Goal: Task Accomplishment & Management: Complete application form

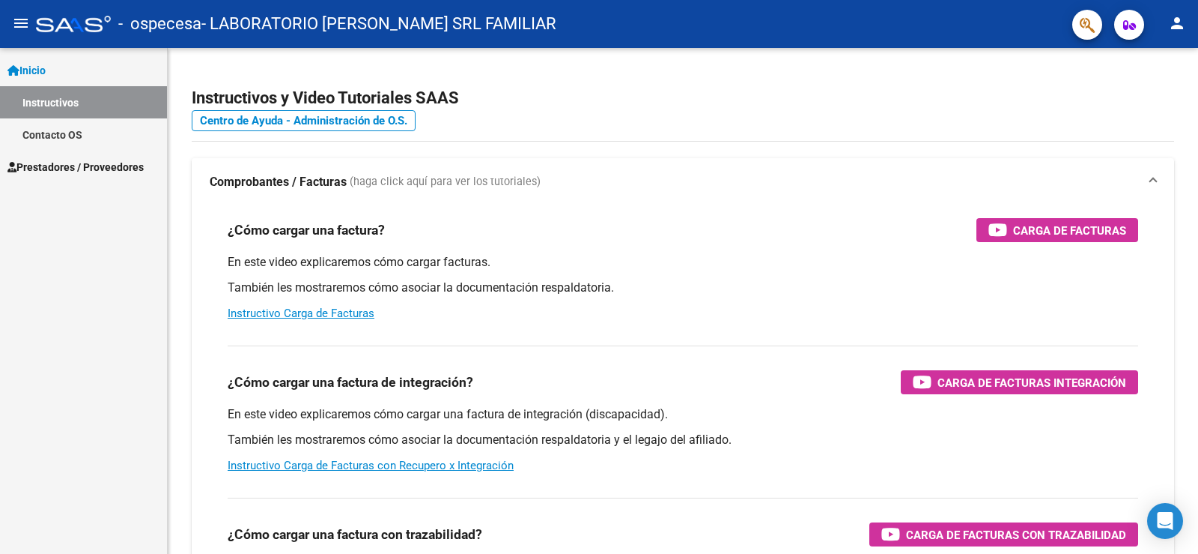
click at [67, 166] on span "Prestadores / Proveedores" at bounding box center [75, 167] width 136 height 16
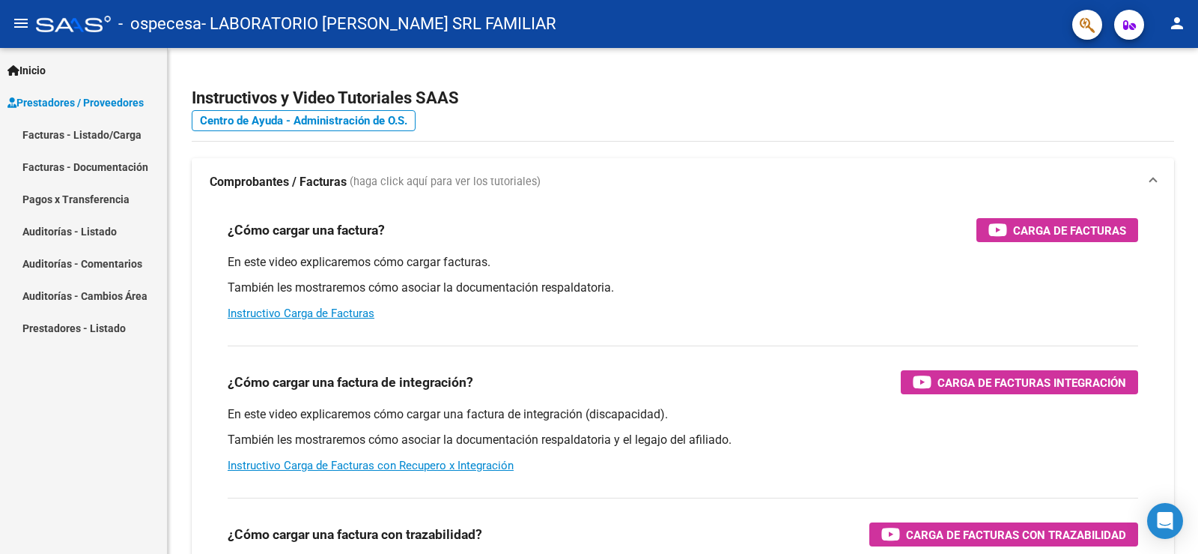
click at [47, 132] on link "Facturas - Listado/Carga" at bounding box center [83, 134] width 167 height 32
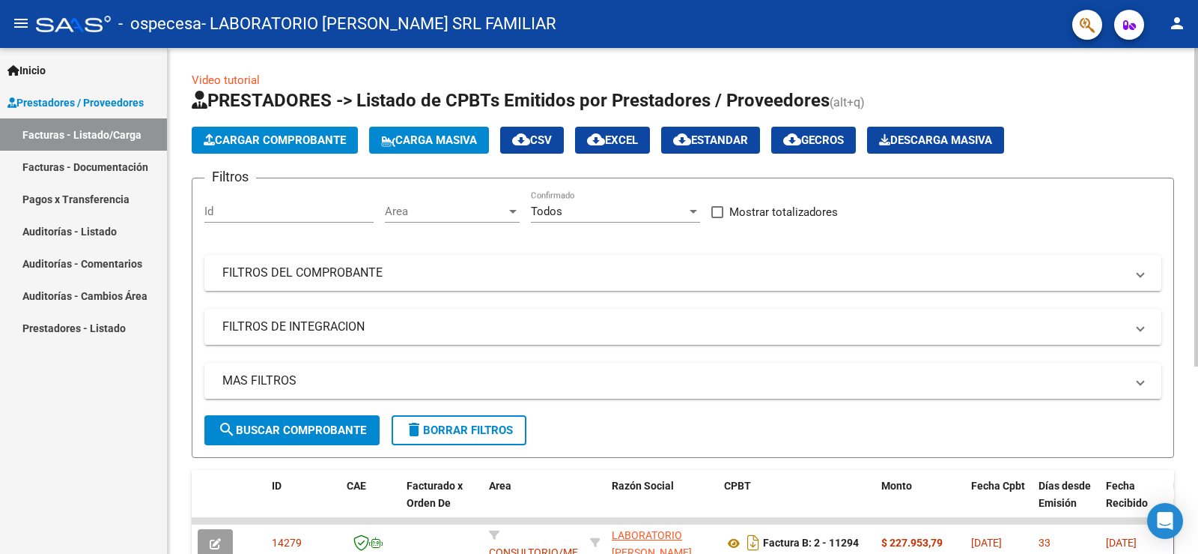
click at [266, 135] on span "Cargar Comprobante" at bounding box center [275, 139] width 142 height 13
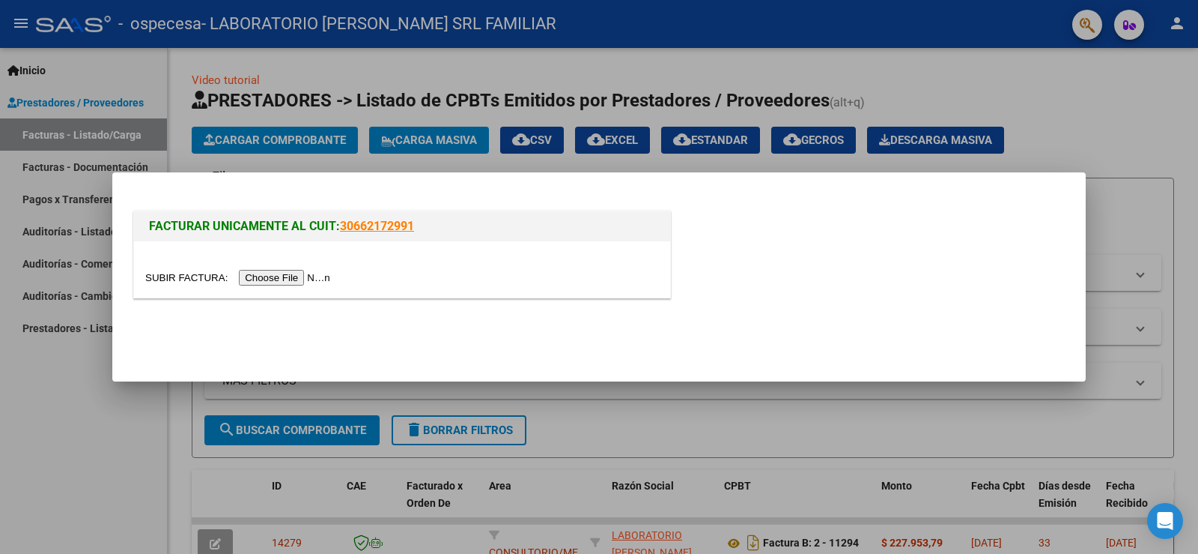
click at [287, 274] on input "file" at bounding box center [240, 278] width 190 height 16
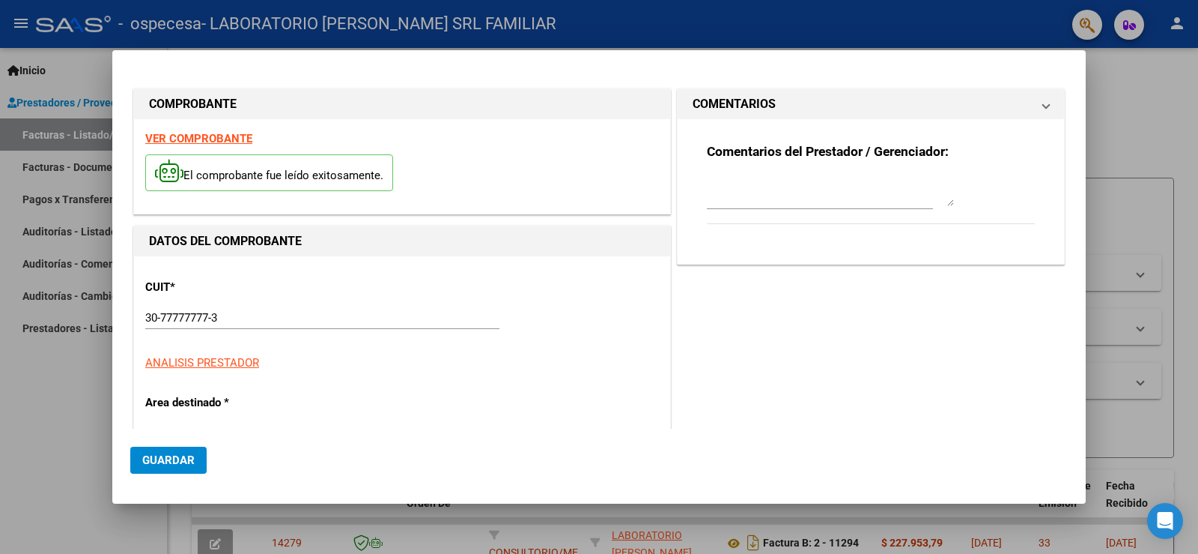
type input "30-71609189-5"
type input "11491"
type input "$ 2.404.237,63"
type input "[DATE]"
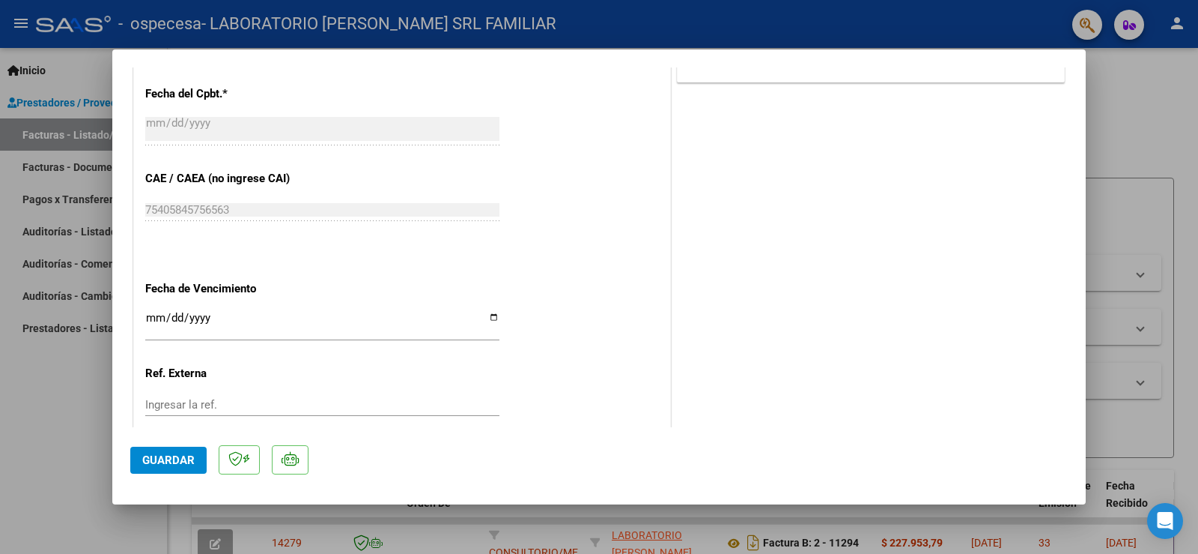
scroll to position [824, 0]
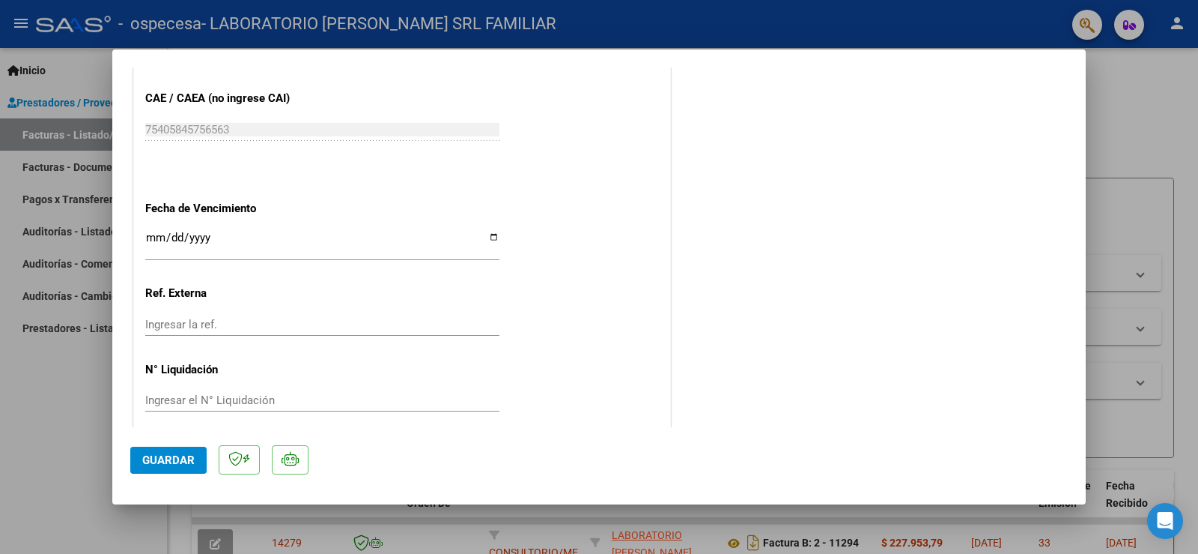
click at [155, 233] on input "Ingresar la fecha" at bounding box center [322, 243] width 354 height 24
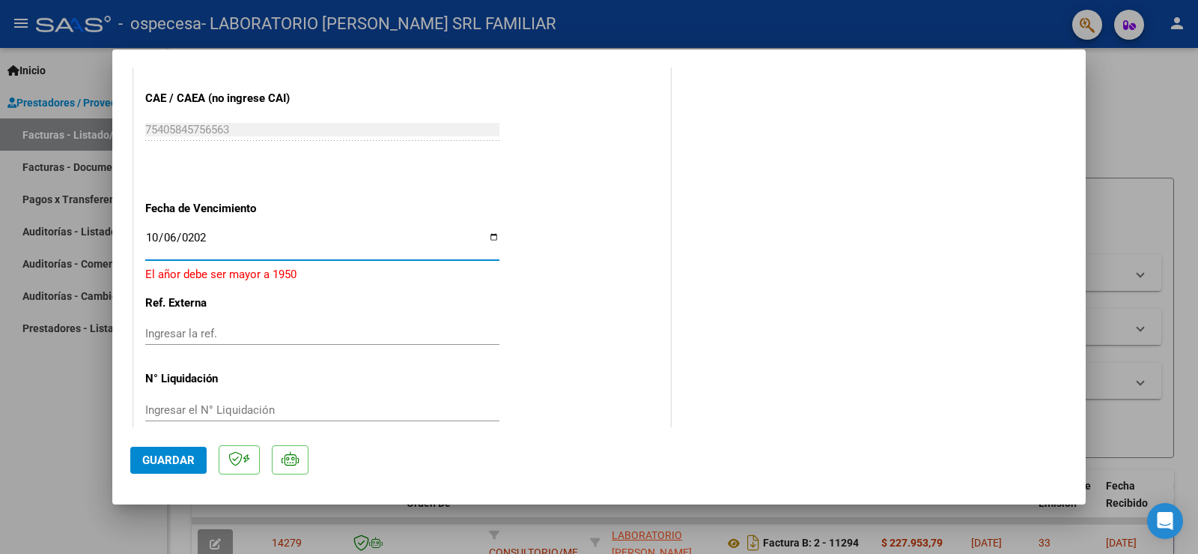
type input "[DATE]"
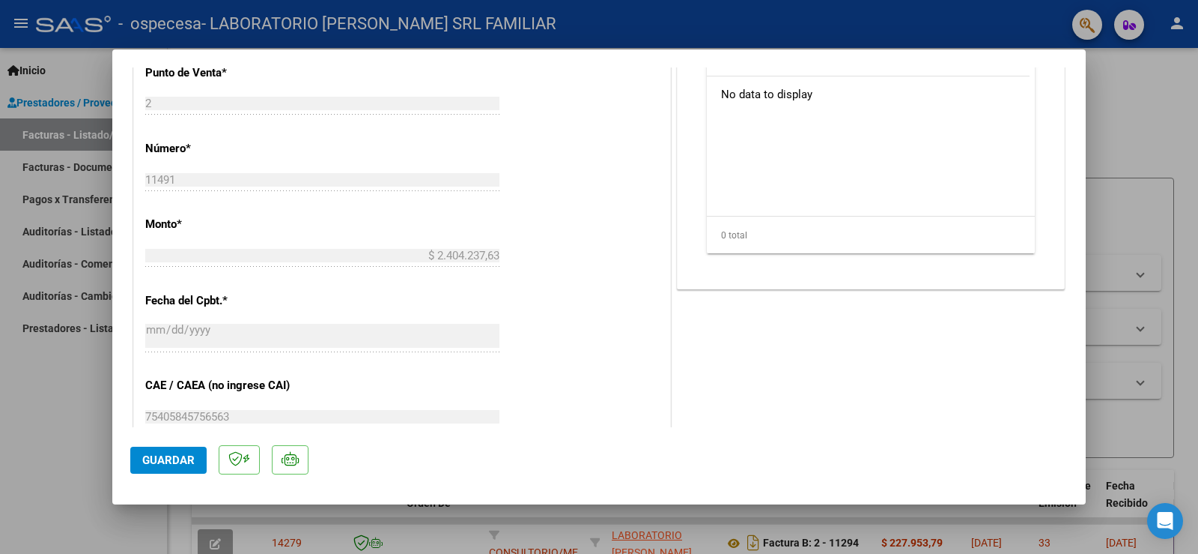
scroll to position [388, 0]
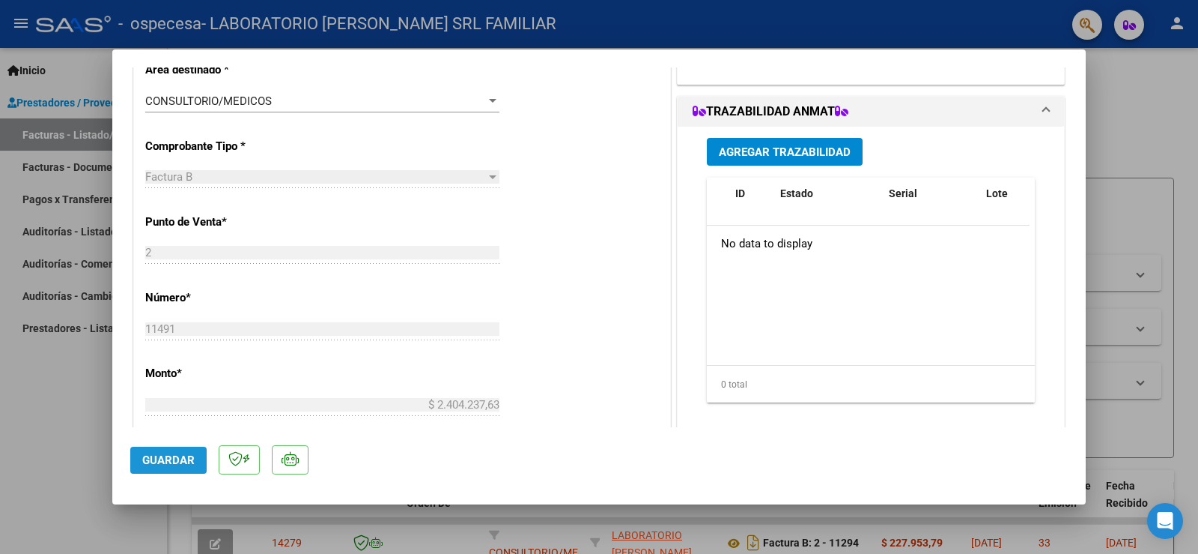
click at [177, 455] on span "Guardar" at bounding box center [168, 459] width 52 height 13
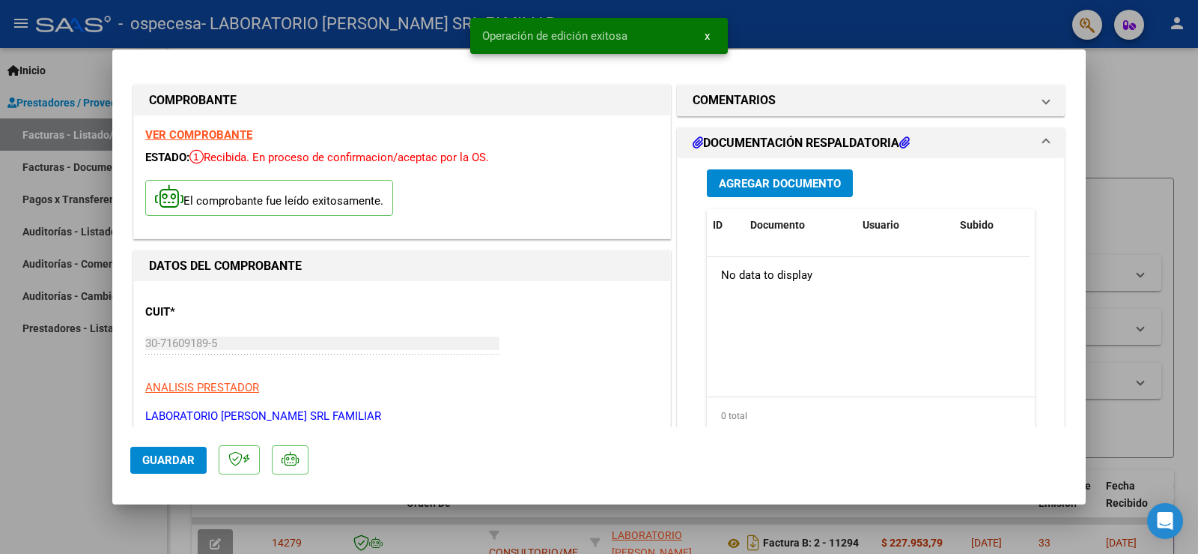
scroll to position [0, 0]
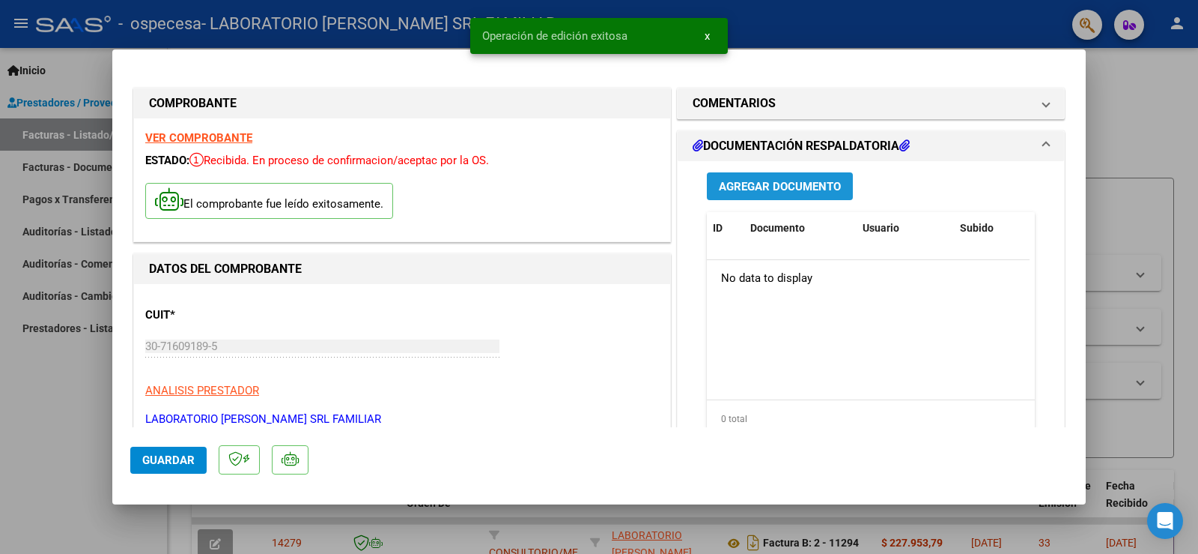
click at [769, 180] on span "Agregar Documento" at bounding box center [780, 186] width 122 height 13
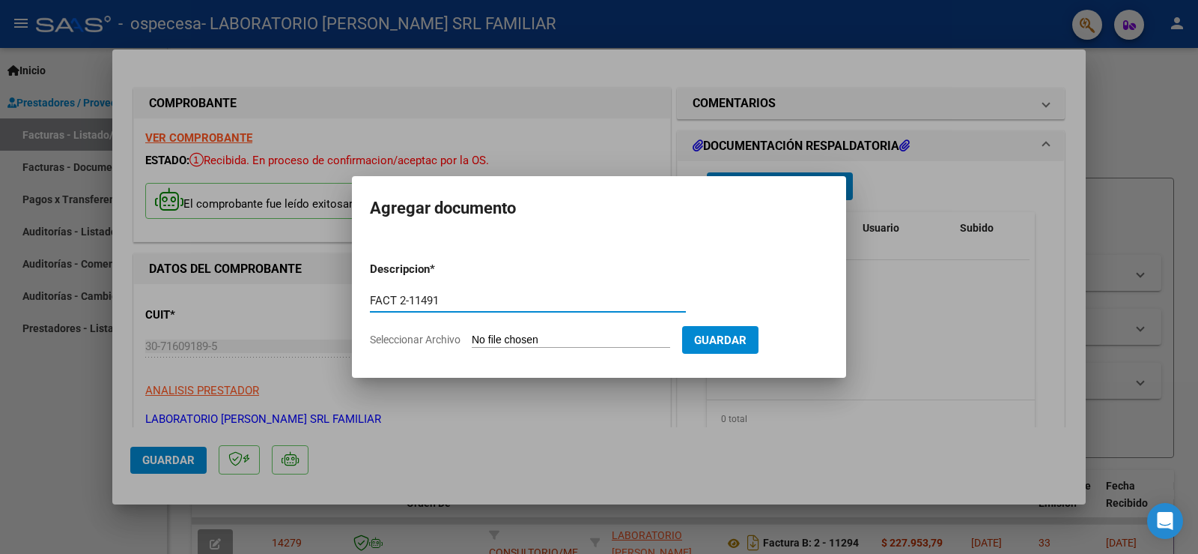
type input "FACT 2-11491"
click at [538, 339] on input "Seleccionar Archivo" at bounding box center [571, 340] width 199 height 14
type input "C:\fakepath\FAC_B_0002_0000011491.PDF"
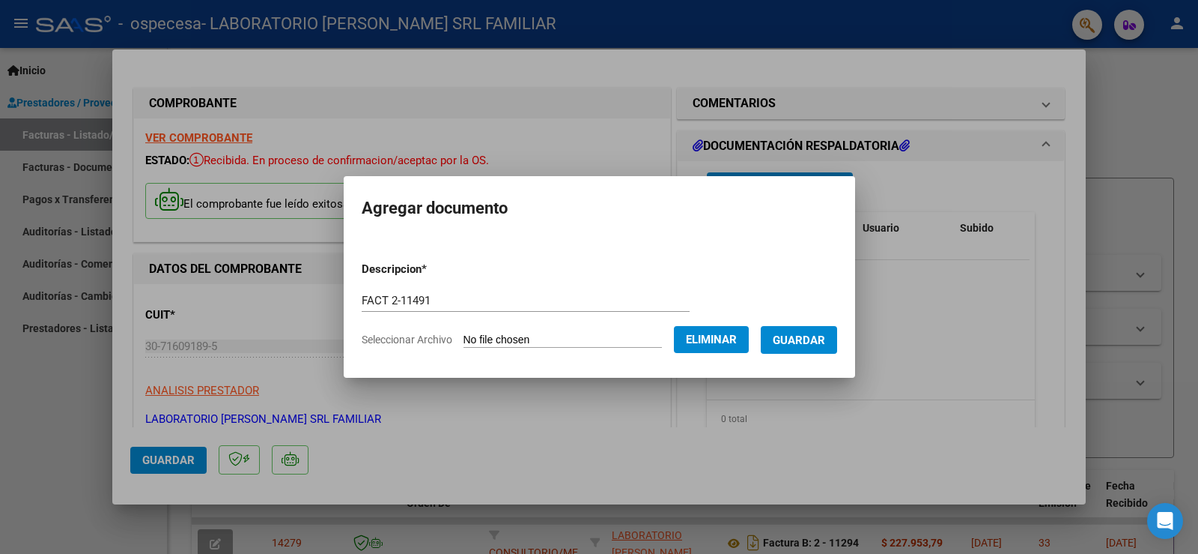
click at [825, 333] on span "Guardar" at bounding box center [799, 339] width 52 height 13
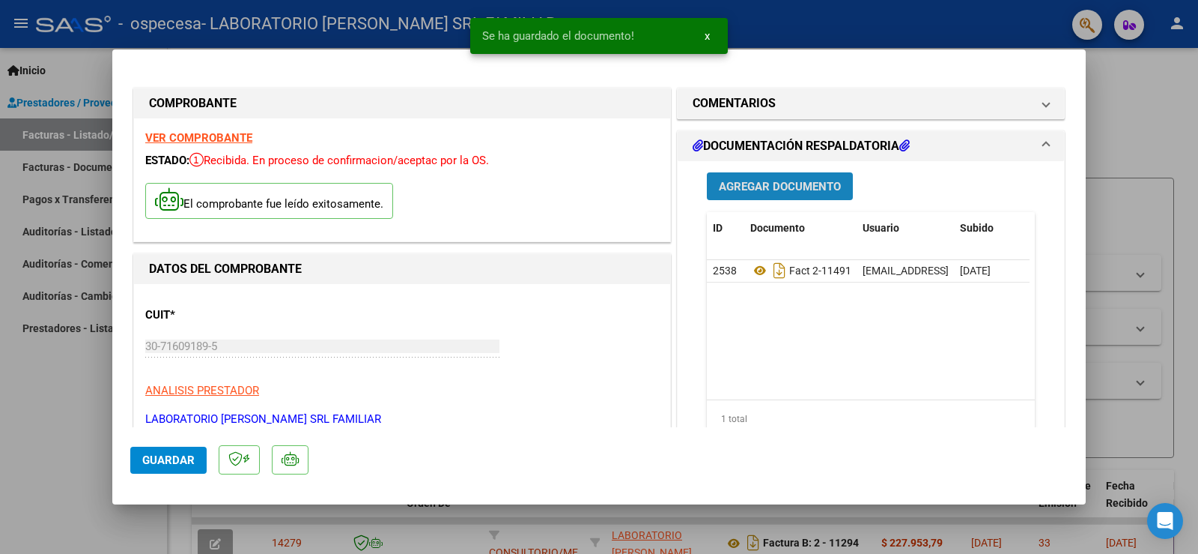
click at [808, 178] on button "Agregar Documento" at bounding box center [780, 186] width 146 height 28
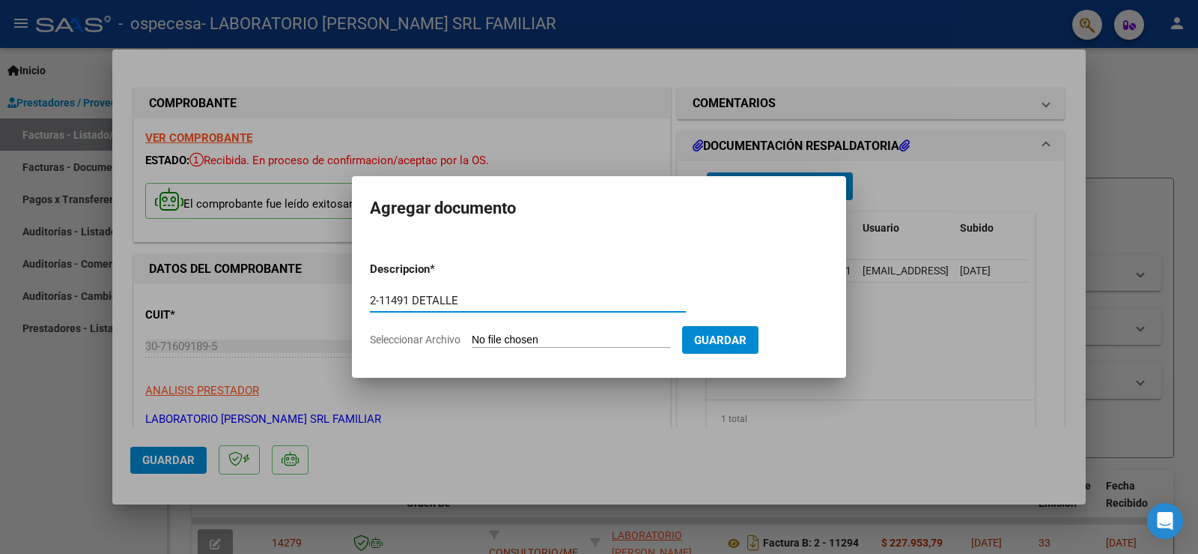
type input "2-11491 DETALLE"
click at [524, 340] on input "Seleccionar Archivo" at bounding box center [571, 340] width 199 height 14
type input "C:\fakepath\CERAMISTAS DET 09-2025.pdf"
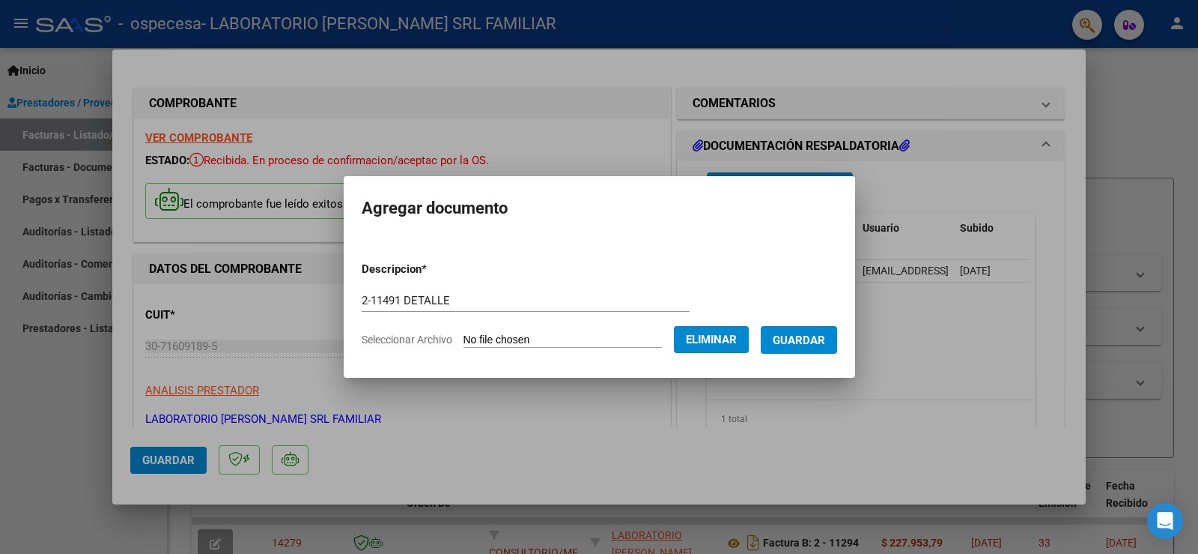
click at [817, 334] on span "Guardar" at bounding box center [799, 339] width 52 height 13
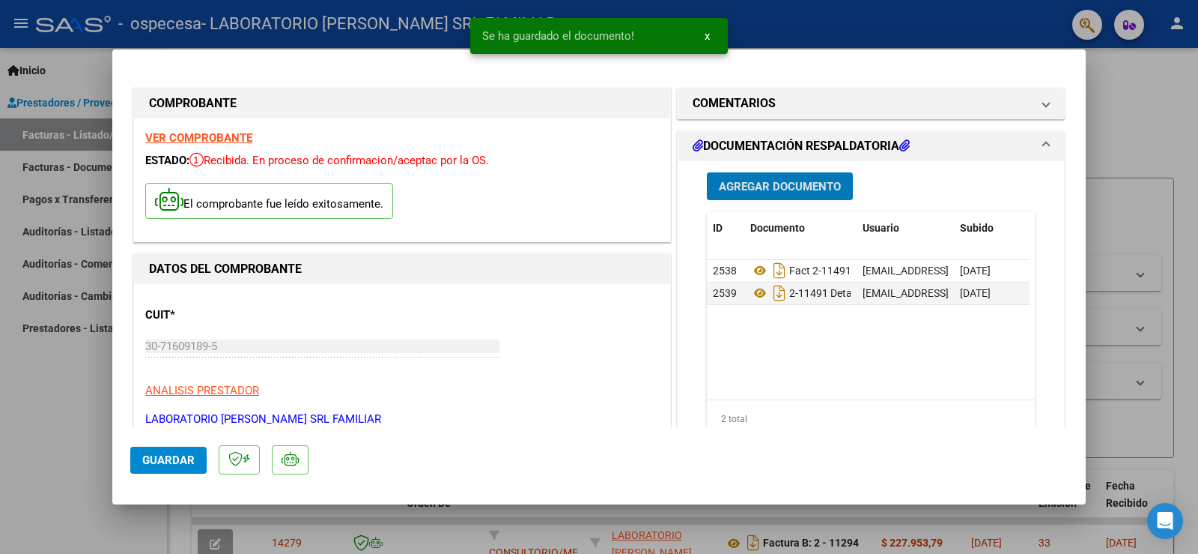
click at [762, 179] on span "Agregar Documento" at bounding box center [780, 185] width 122 height 13
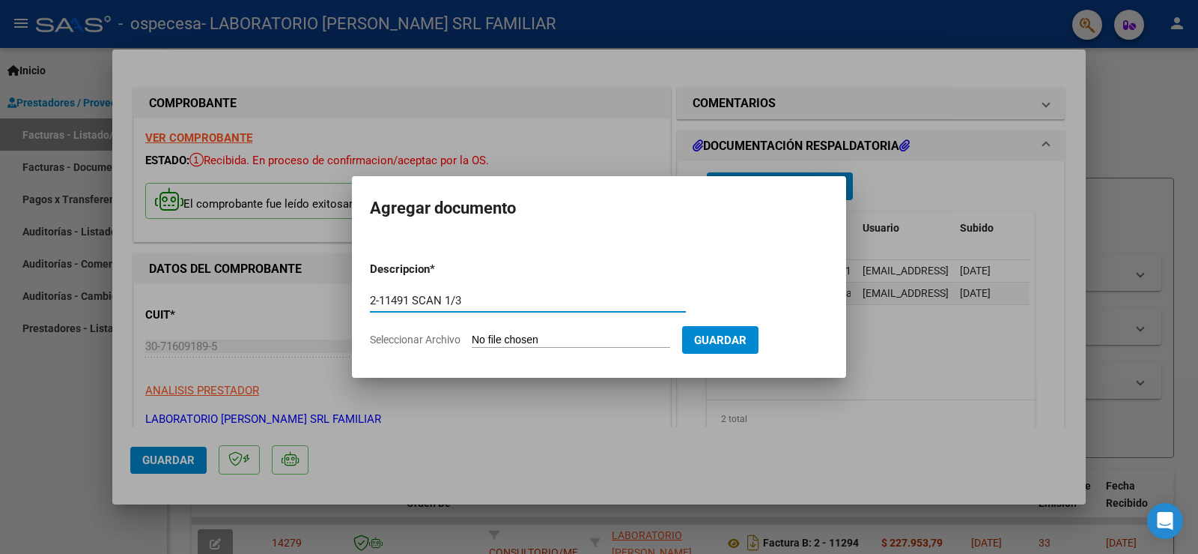
type input "2-11491 SCAN 1/3"
click at [602, 336] on input "Seleccionar Archivo" at bounding box center [571, 340] width 199 height 14
type input "C:\fakepath\CERAMISTAS 09-2025 (1).pdf"
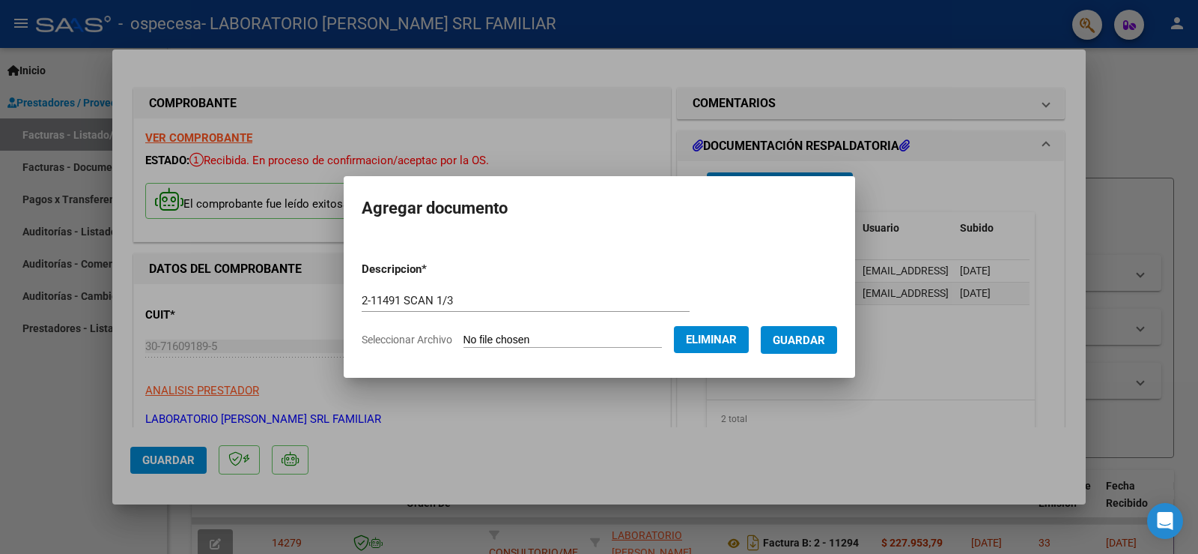
click at [800, 341] on span "Guardar" at bounding box center [799, 339] width 52 height 13
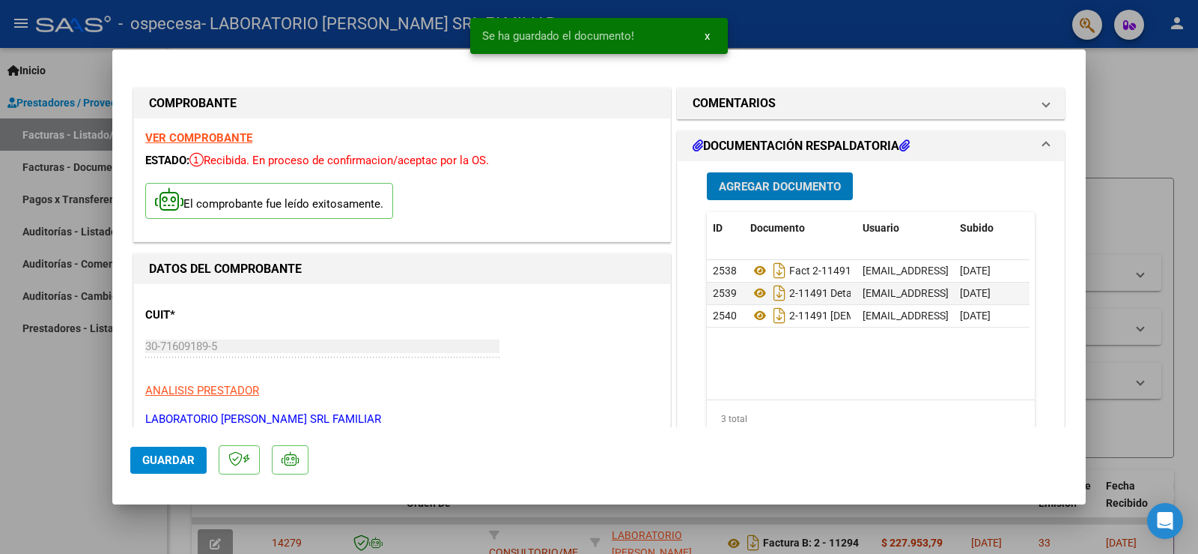
click at [803, 180] on span "Agregar Documento" at bounding box center [780, 186] width 122 height 13
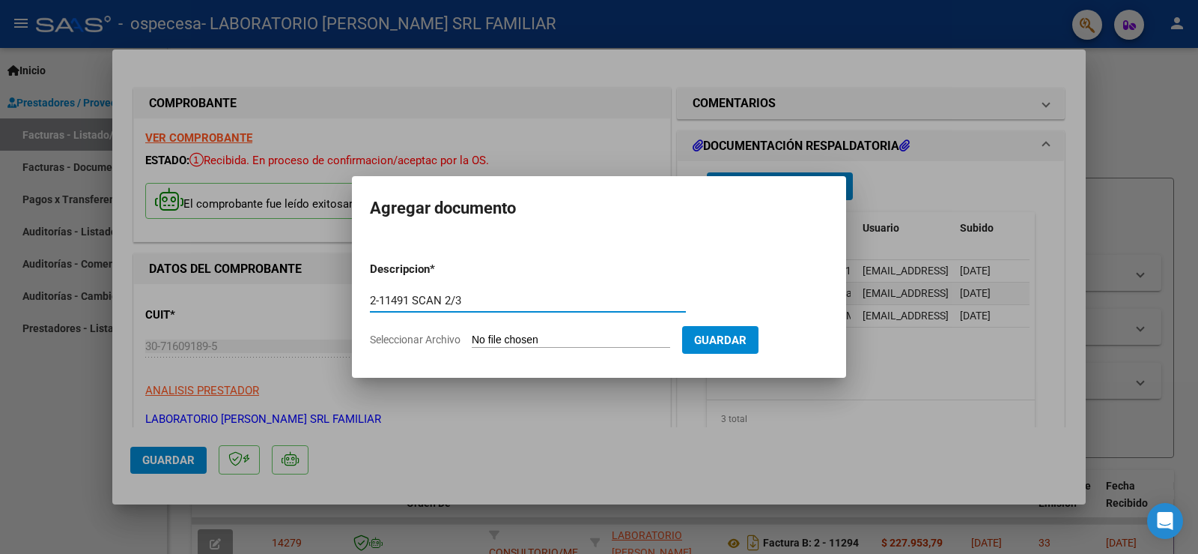
type input "2-11491 SCAN 2/3"
click at [521, 337] on input "Seleccionar Archivo" at bounding box center [571, 340] width 199 height 14
type input "C:\fakepath\CERAMISTAS 09-2025 (2).pdf"
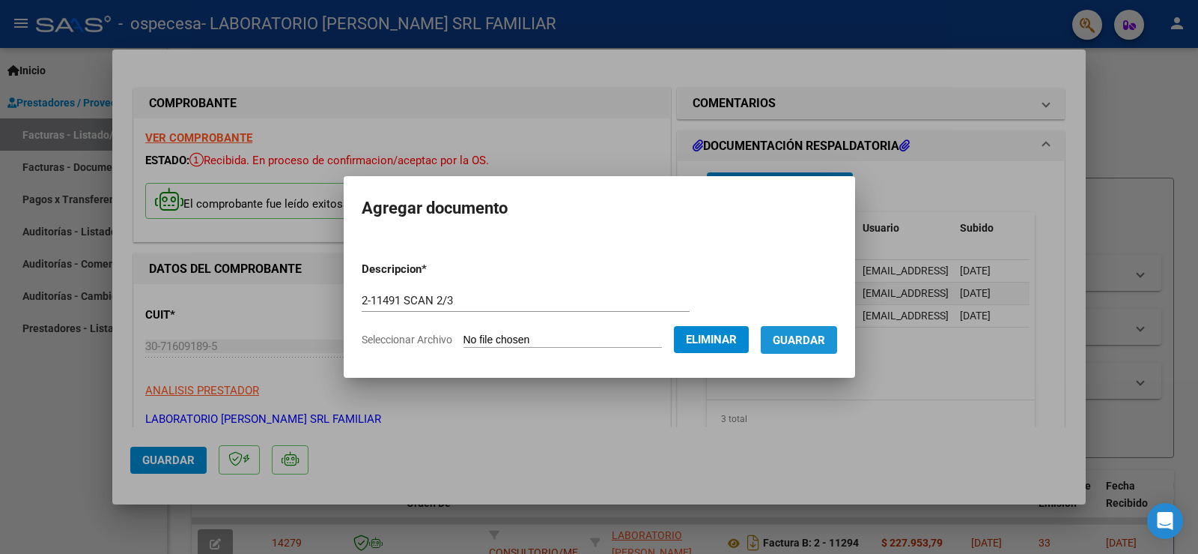
click at [816, 342] on span "Guardar" at bounding box center [799, 339] width 52 height 13
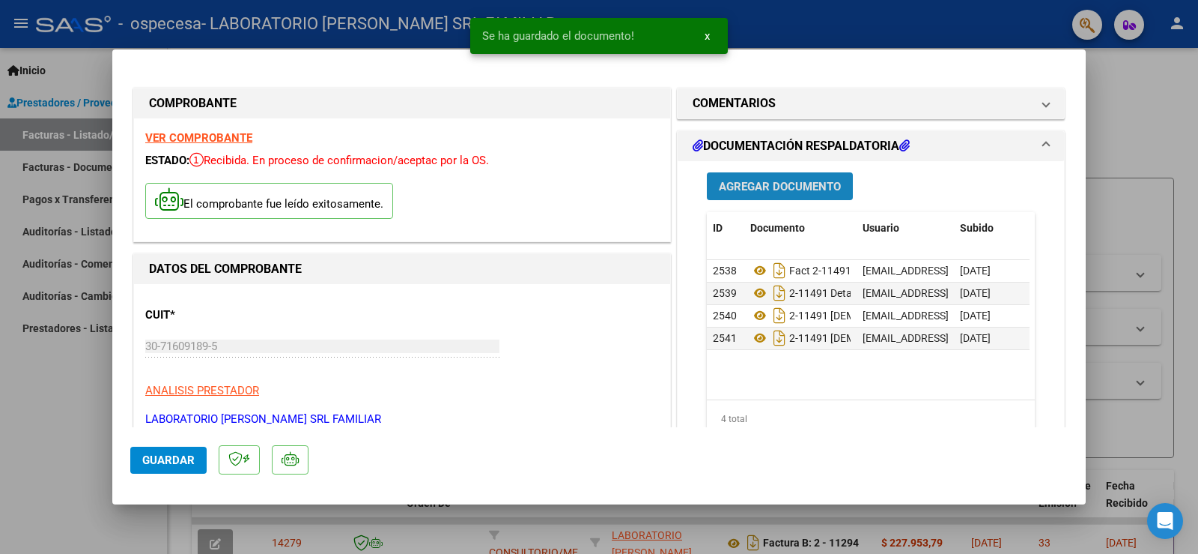
click at [783, 185] on span "Agregar Documento" at bounding box center [780, 186] width 122 height 13
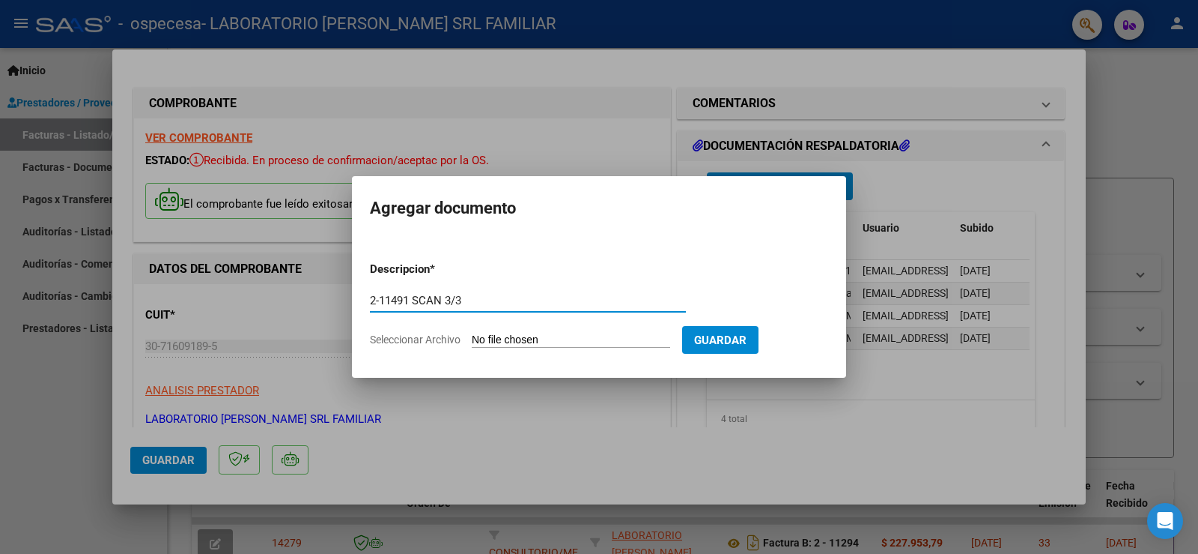
type input "2-11491 SCAN 3/3"
click at [530, 342] on input "Seleccionar Archivo" at bounding box center [571, 340] width 199 height 14
type input "C:\fakepath\CERAMISTAS 09-2025 (3).pdf"
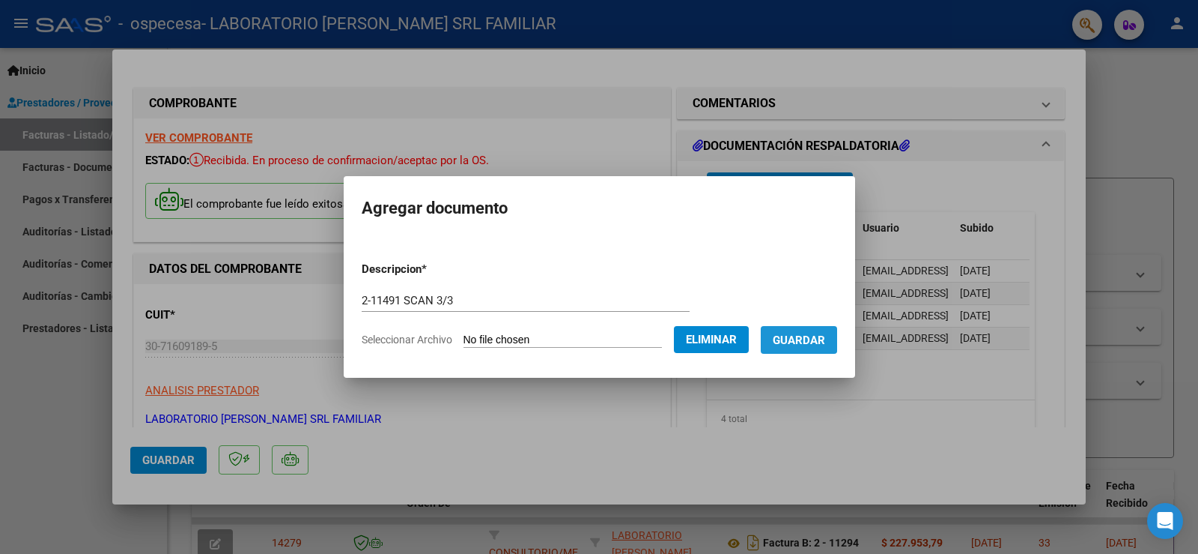
click at [797, 334] on span "Guardar" at bounding box center [799, 339] width 52 height 13
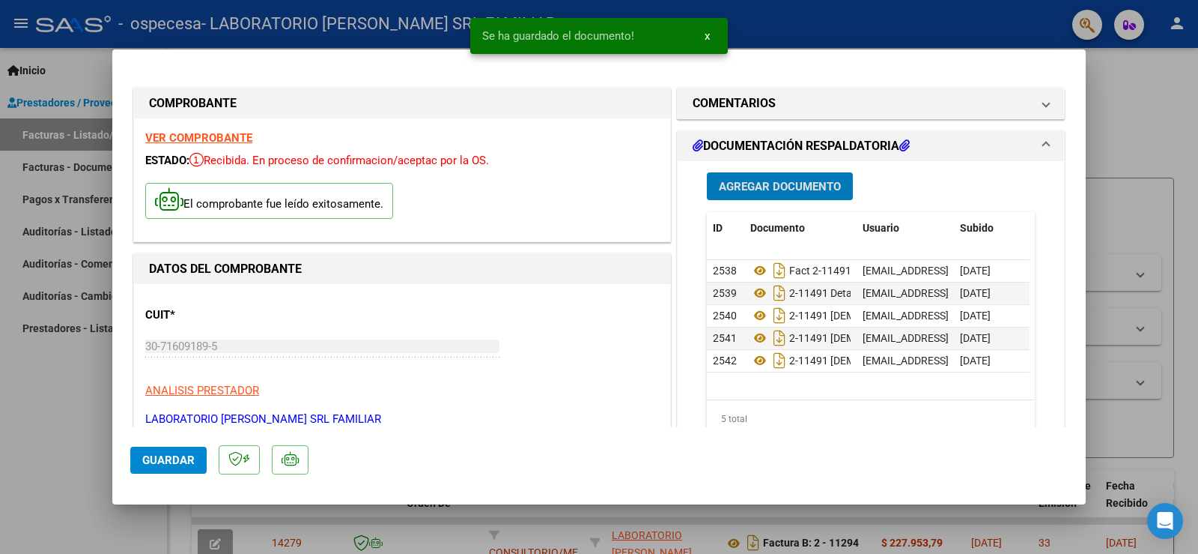
click at [178, 461] on span "Guardar" at bounding box center [168, 459] width 52 height 13
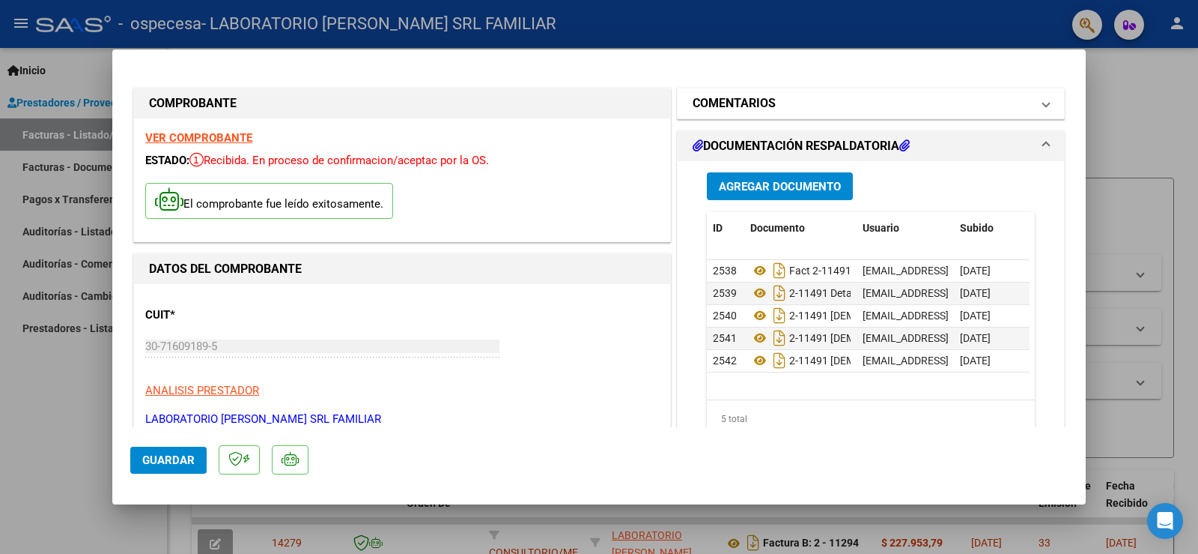
click at [1028, 100] on span "COMENTARIOS" at bounding box center [868, 103] width 351 height 18
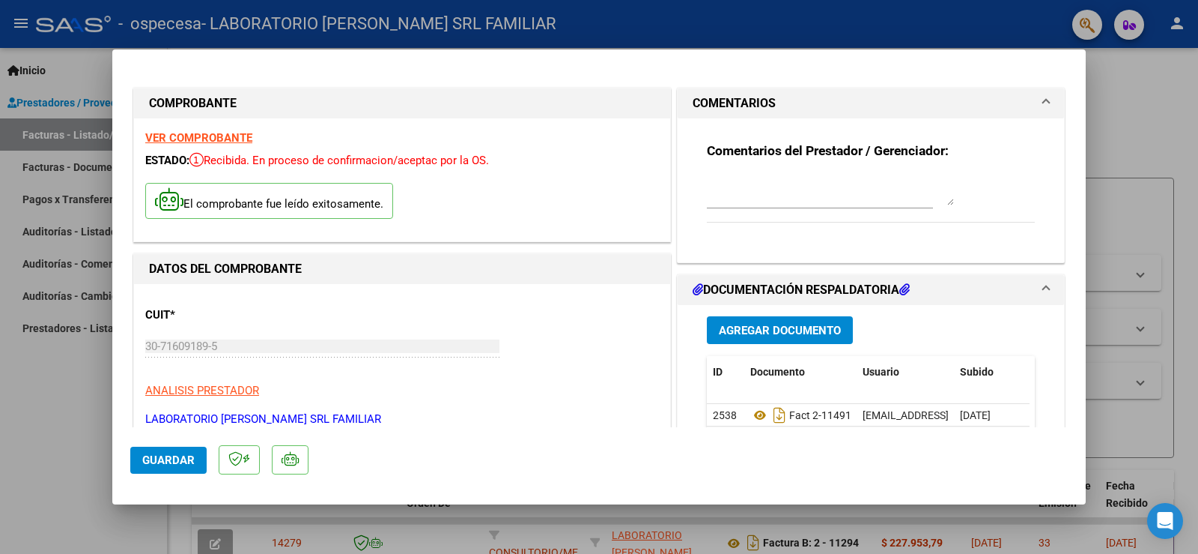
click at [1148, 200] on div at bounding box center [599, 277] width 1198 height 554
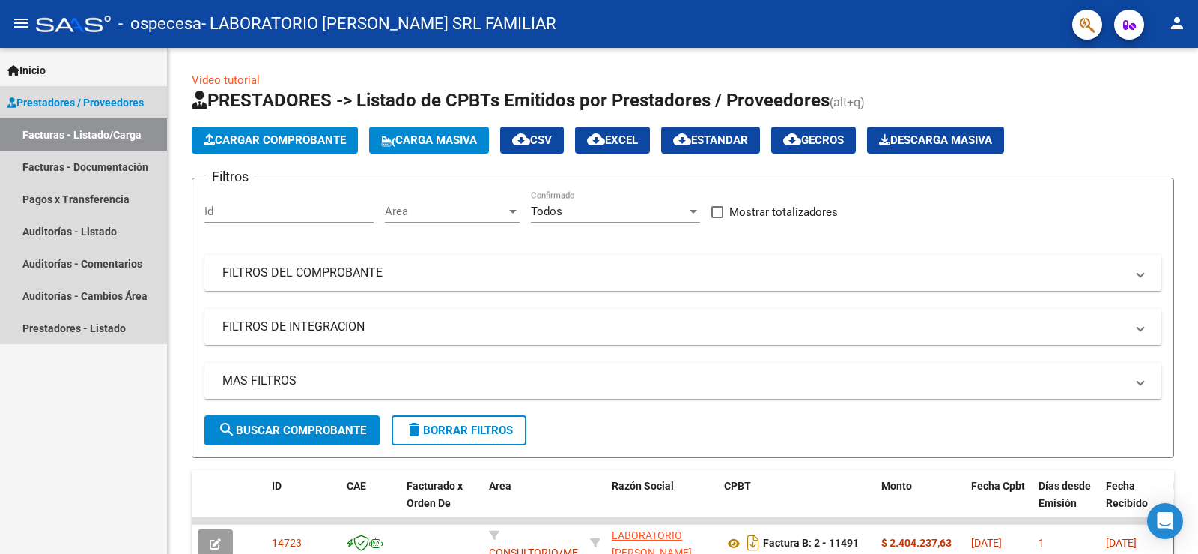
click at [100, 121] on link "Facturas - Listado/Carga" at bounding box center [83, 134] width 167 height 32
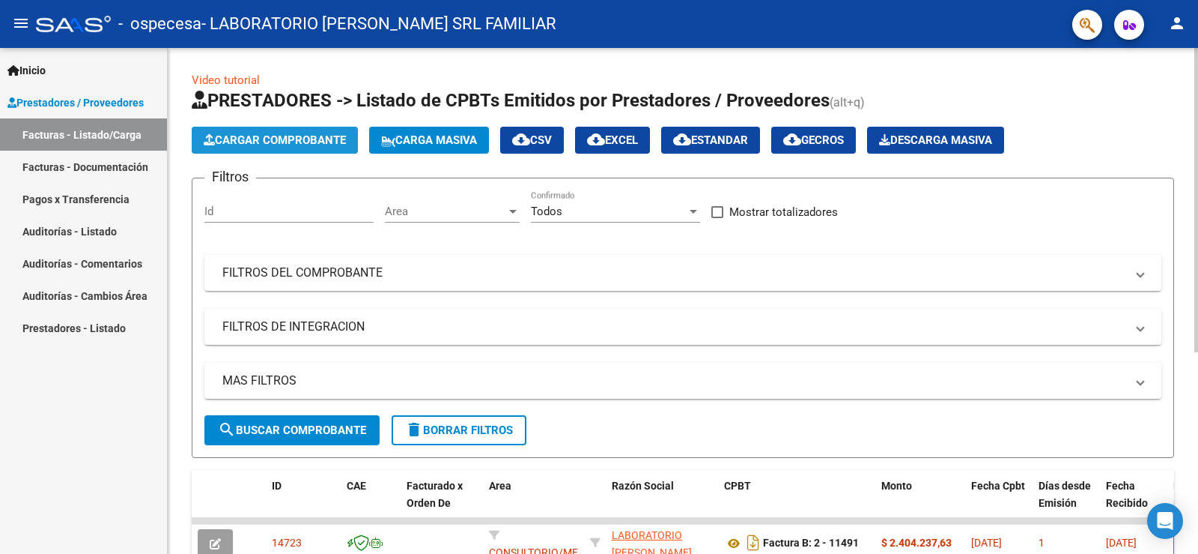
click at [258, 132] on button "Cargar Comprobante" at bounding box center [275, 140] width 166 height 27
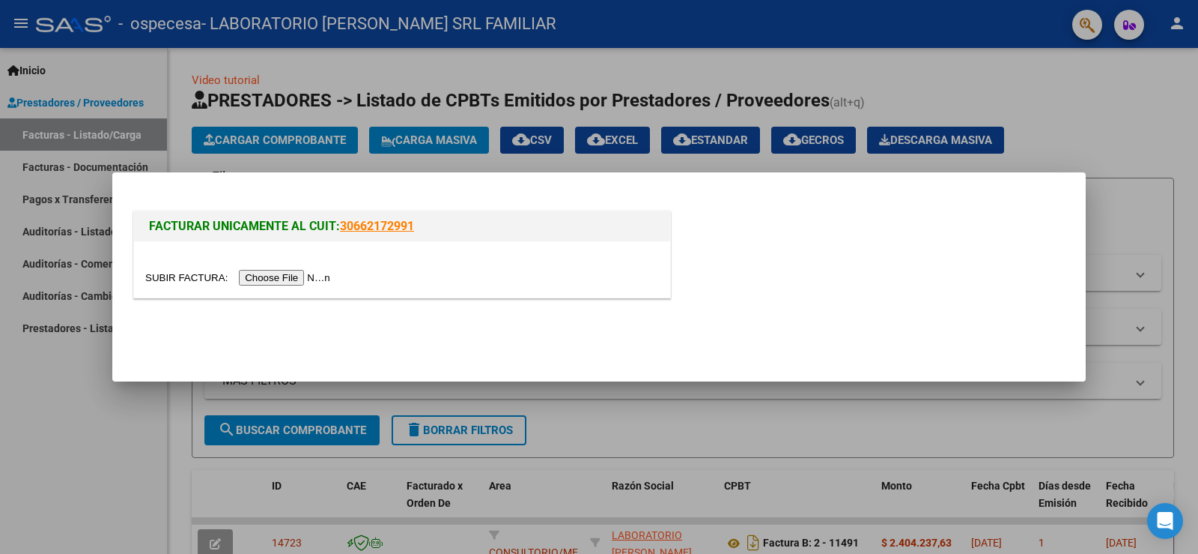
click at [278, 270] on input "file" at bounding box center [240, 278] width 190 height 16
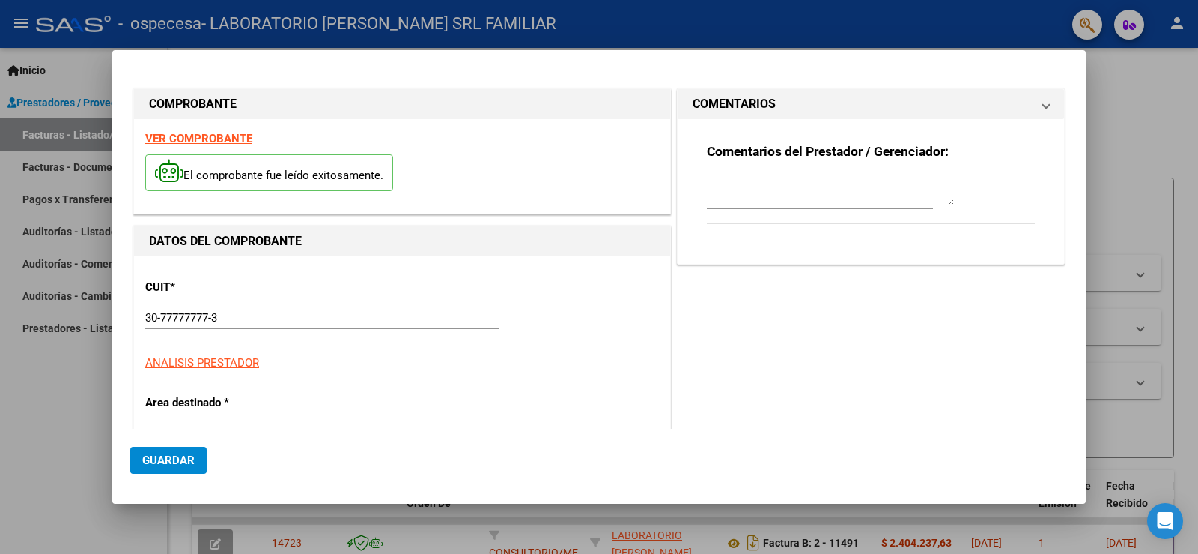
type input "30-71609189-5"
type input "11492"
type input "$ 177.573,99"
type input "[DATE]"
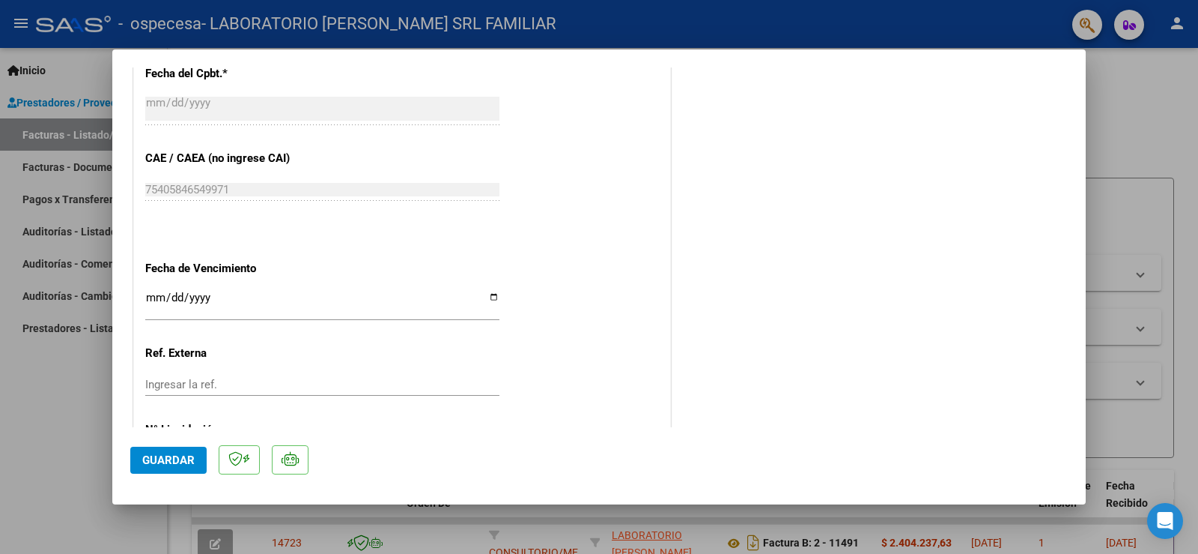
scroll to position [837, 0]
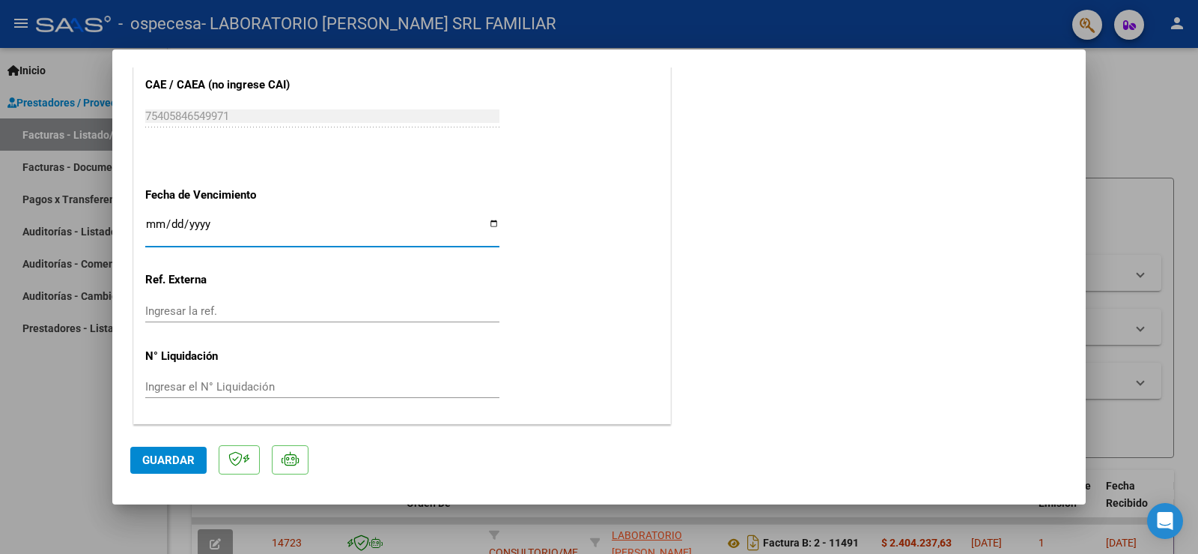
click at [148, 223] on input "Ingresar la fecha" at bounding box center [322, 230] width 354 height 24
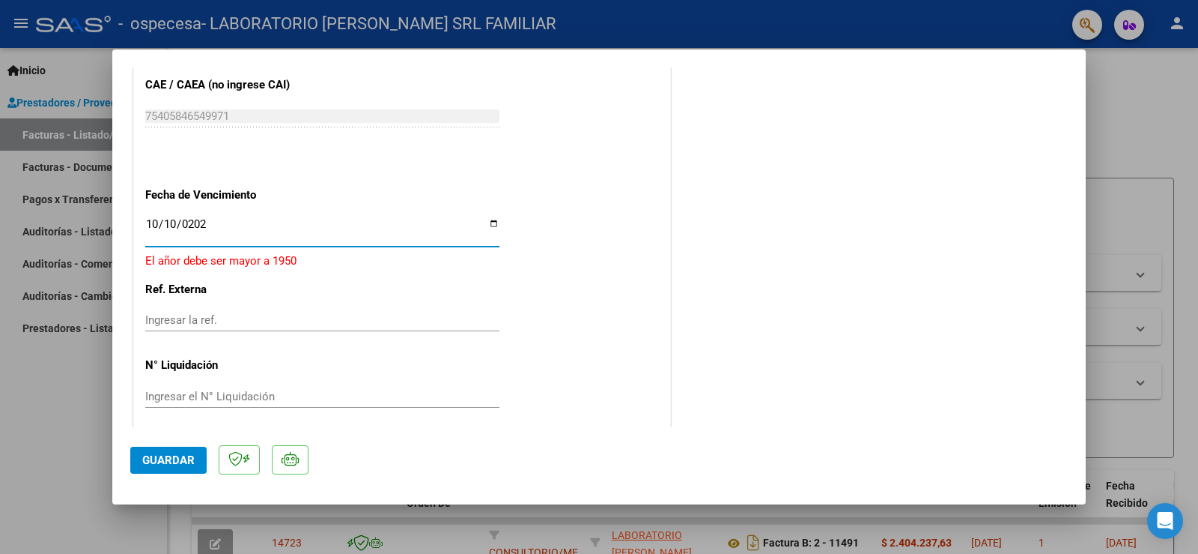
type input "[DATE]"
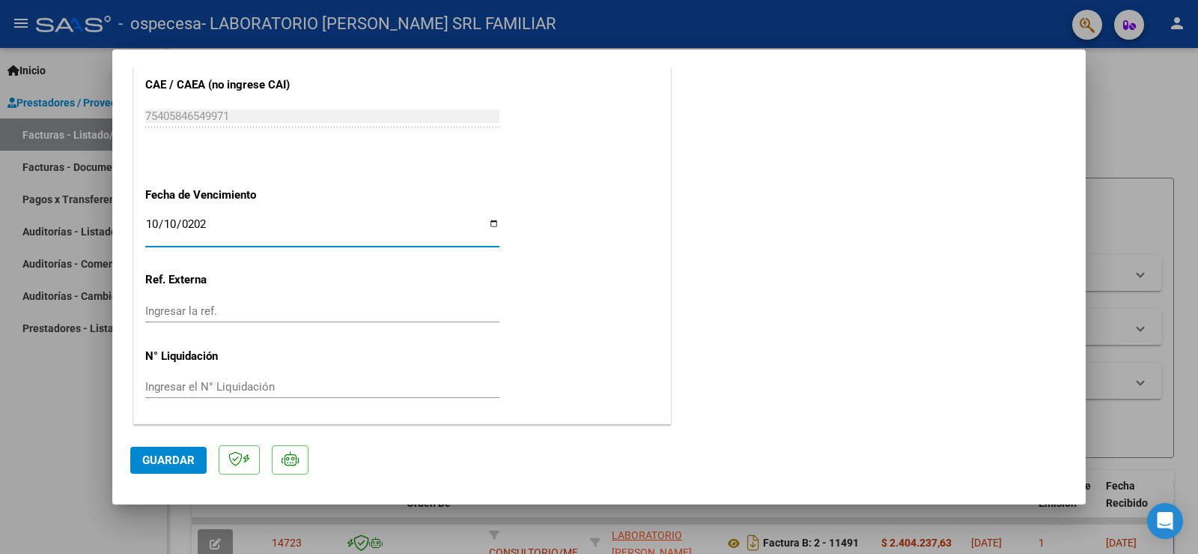
click at [155, 458] on span "Guardar" at bounding box center [168, 459] width 52 height 13
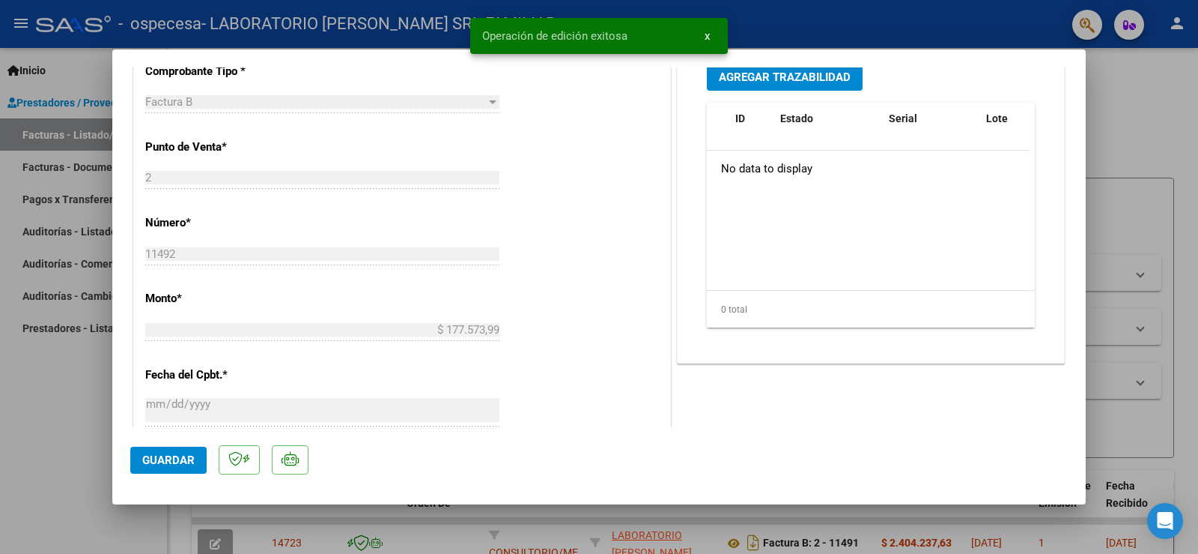
scroll to position [88, 0]
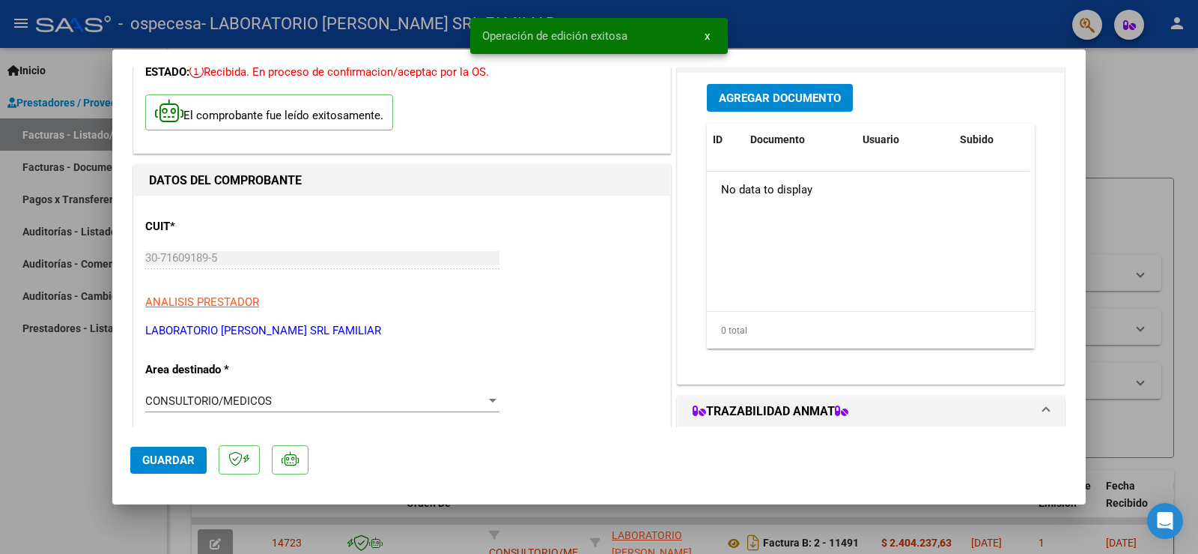
click at [737, 88] on button "Agregar Documento" at bounding box center [780, 98] width 146 height 28
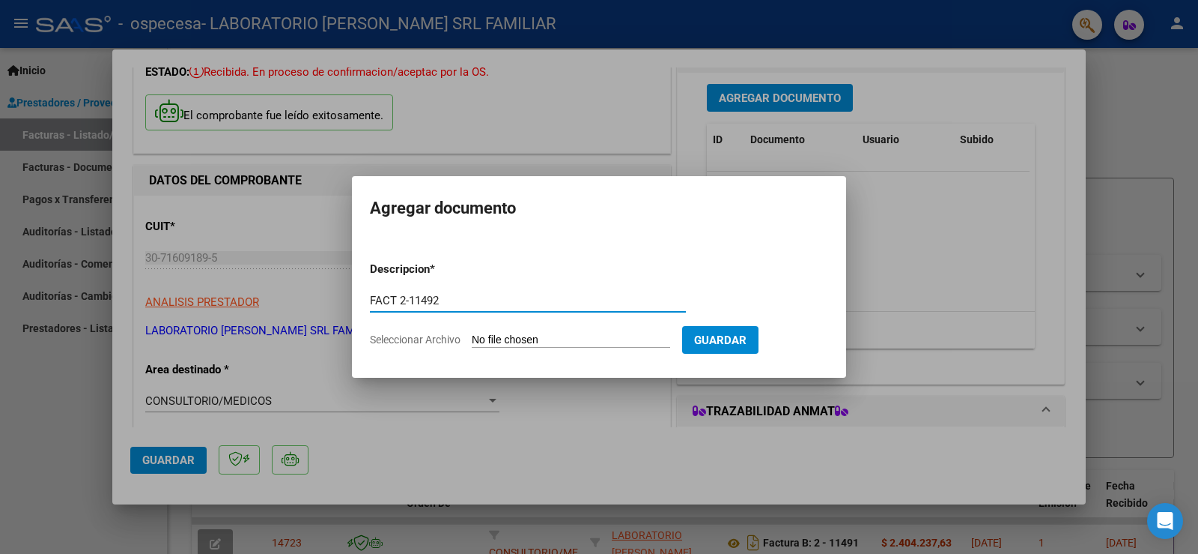
type input "FACT 2-11492"
click at [575, 338] on input "Seleccionar Archivo" at bounding box center [571, 340] width 199 height 14
type input "C:\fakepath\FAC_B_0002_0000011492.PDF"
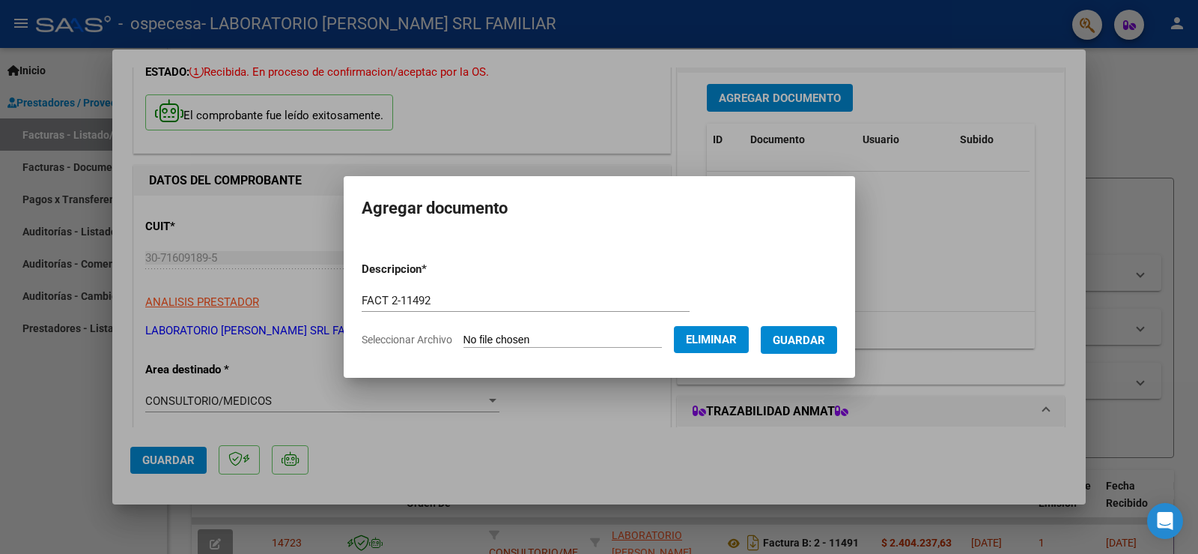
click at [811, 341] on span "Guardar" at bounding box center [799, 339] width 52 height 13
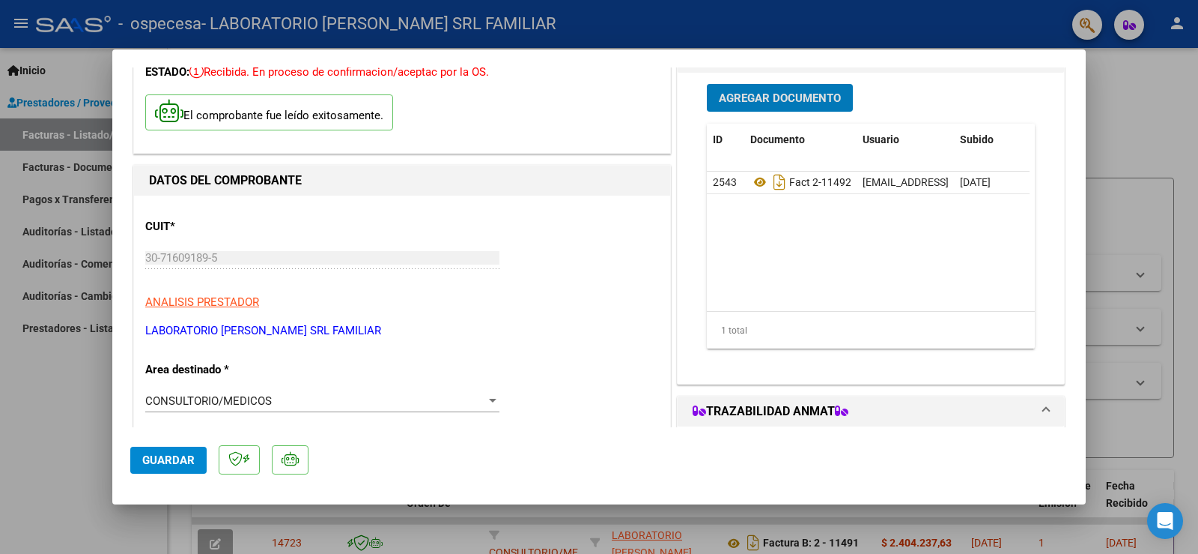
click at [777, 89] on button "Agregar Documento" at bounding box center [780, 98] width 146 height 28
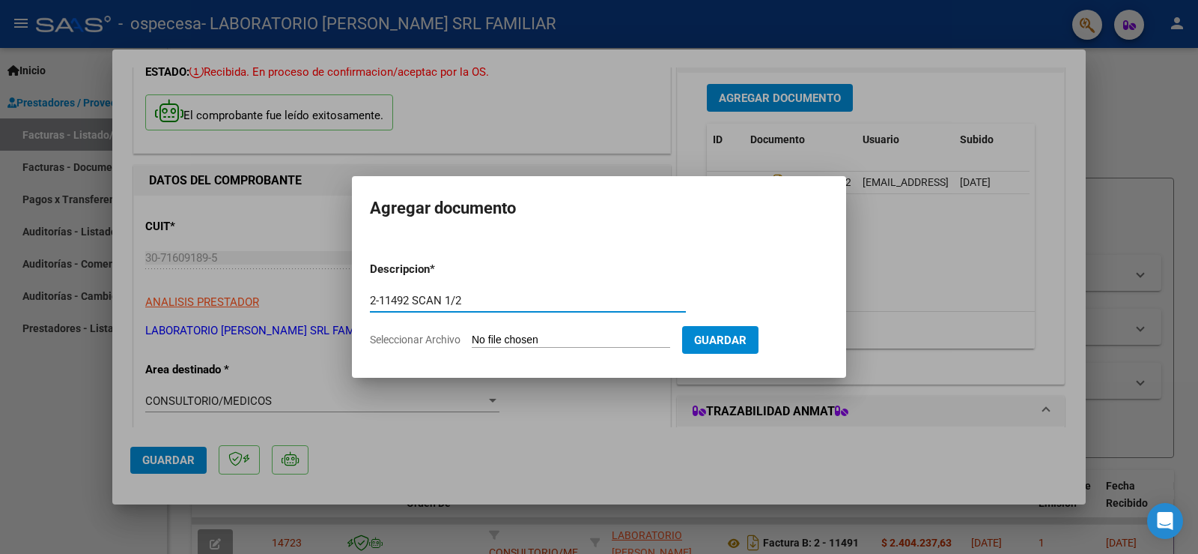
type input "2-11492 SCAN 1/2"
click at [580, 335] on input "Seleccionar Archivo" at bounding box center [571, 340] width 199 height 14
type input "C:\fakepath\CERAMISTAS IMAGENES 09-2025 (1).pdf"
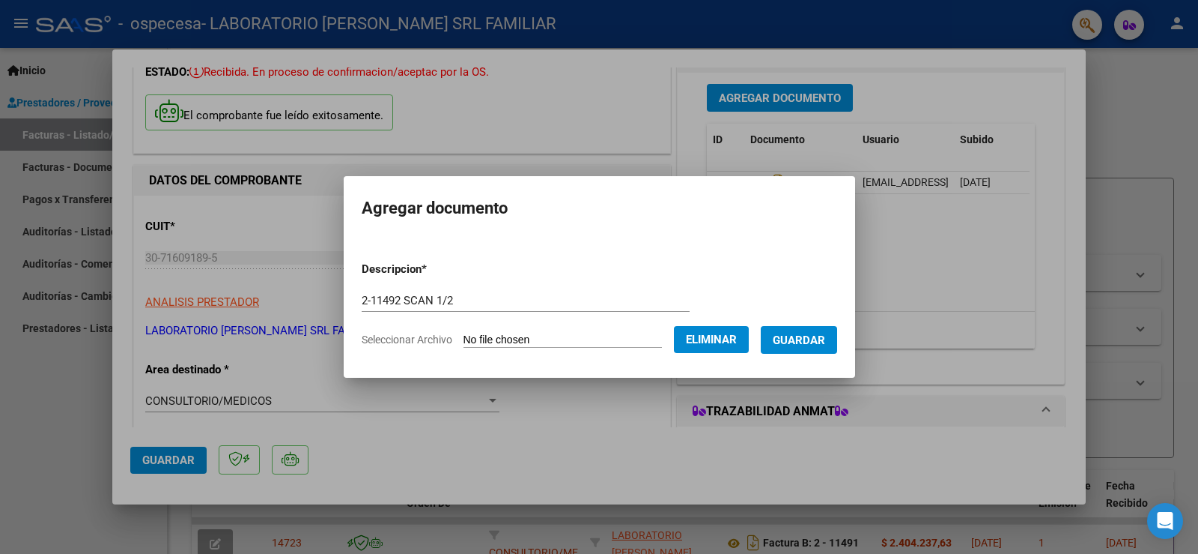
click at [825, 342] on span "Guardar" at bounding box center [799, 339] width 52 height 13
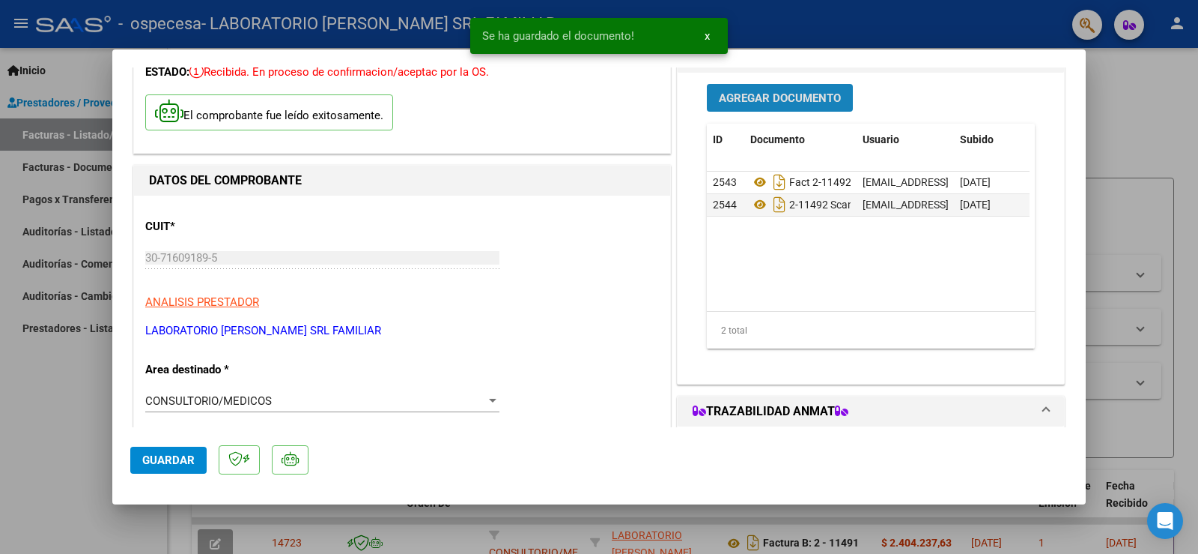
click at [777, 91] on span "Agregar Documento" at bounding box center [780, 97] width 122 height 13
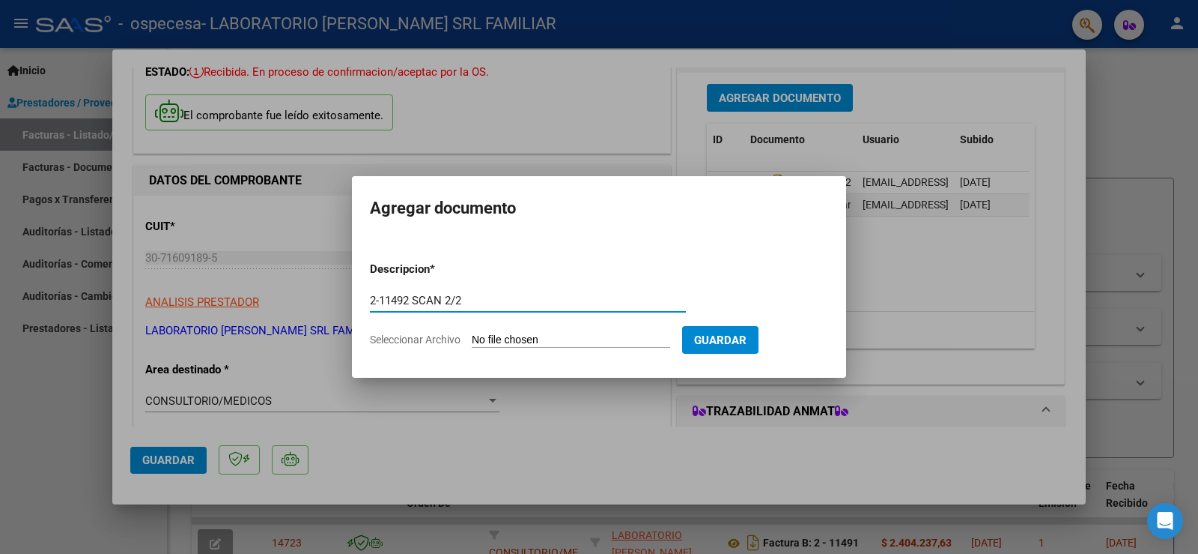
type input "2-11492 SCAN 2/2"
click at [591, 337] on input "Seleccionar Archivo" at bounding box center [571, 340] width 199 height 14
type input "C:\fakepath\CERAMISTAS IMAGENES 09-2025 (2).pdf"
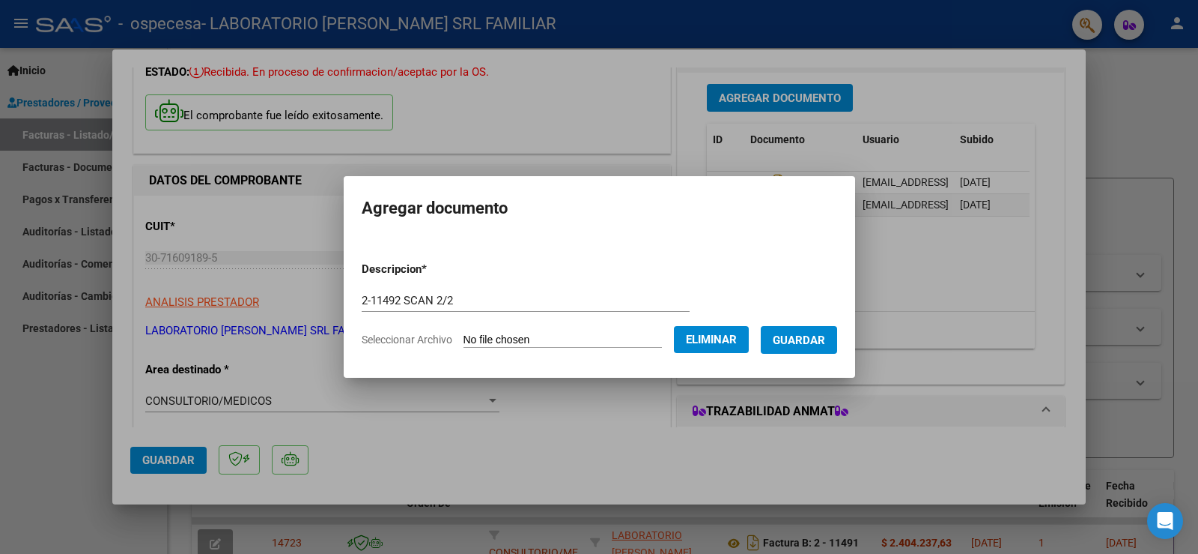
click at [811, 342] on span "Guardar" at bounding box center [799, 339] width 52 height 13
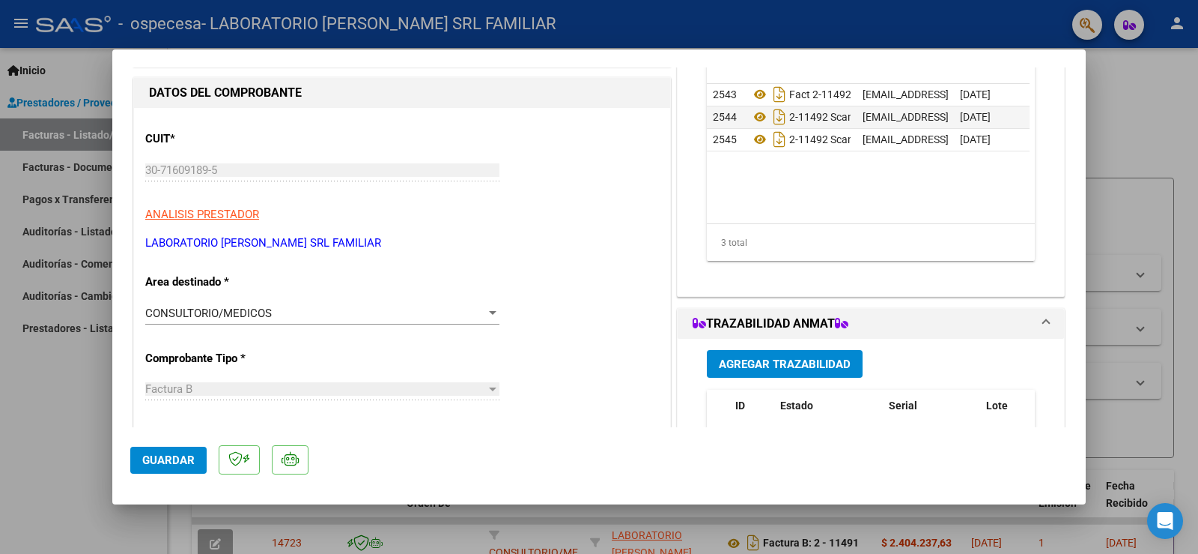
scroll to position [0, 0]
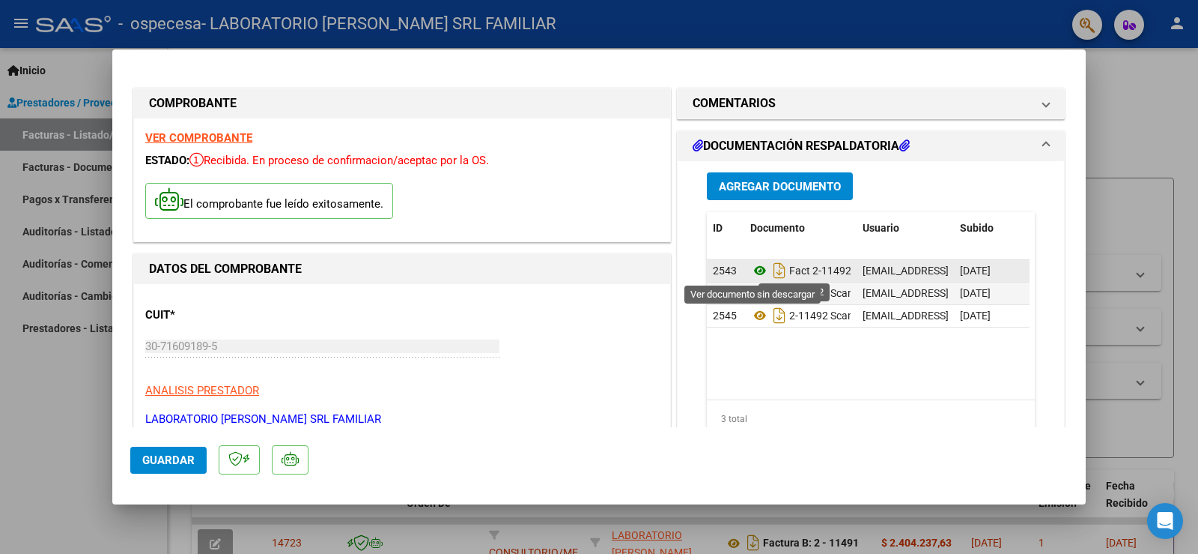
click at [752, 273] on icon at bounding box center [760, 270] width 19 height 18
